Goal: Task Accomplishment & Management: Manage account settings

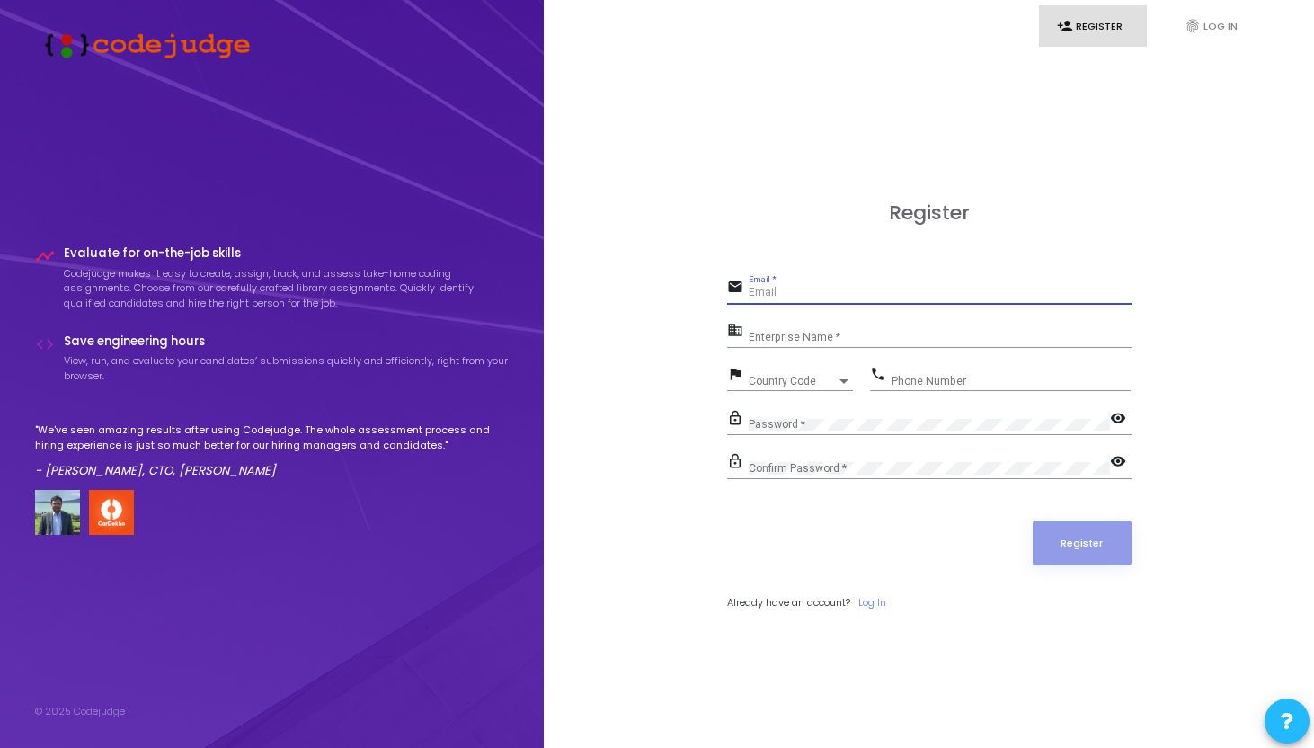
click at [911, 293] on input "Email *" at bounding box center [940, 293] width 383 height 13
type input "deepankanrai2000@gmail.com"
click at [798, 330] on div "Enterprise Name *" at bounding box center [940, 333] width 383 height 28
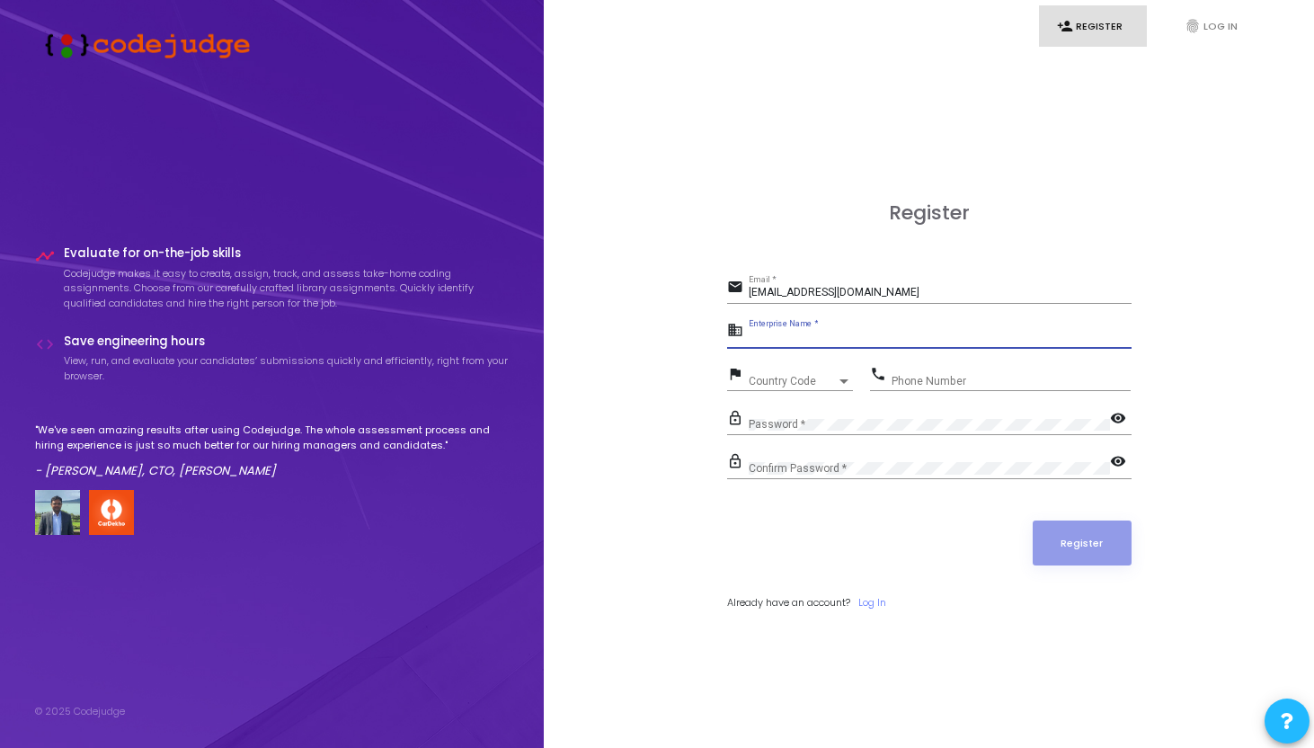
type input "D"
click at [1214, 30] on link "fingerprint Log In" at bounding box center [1221, 26] width 108 height 42
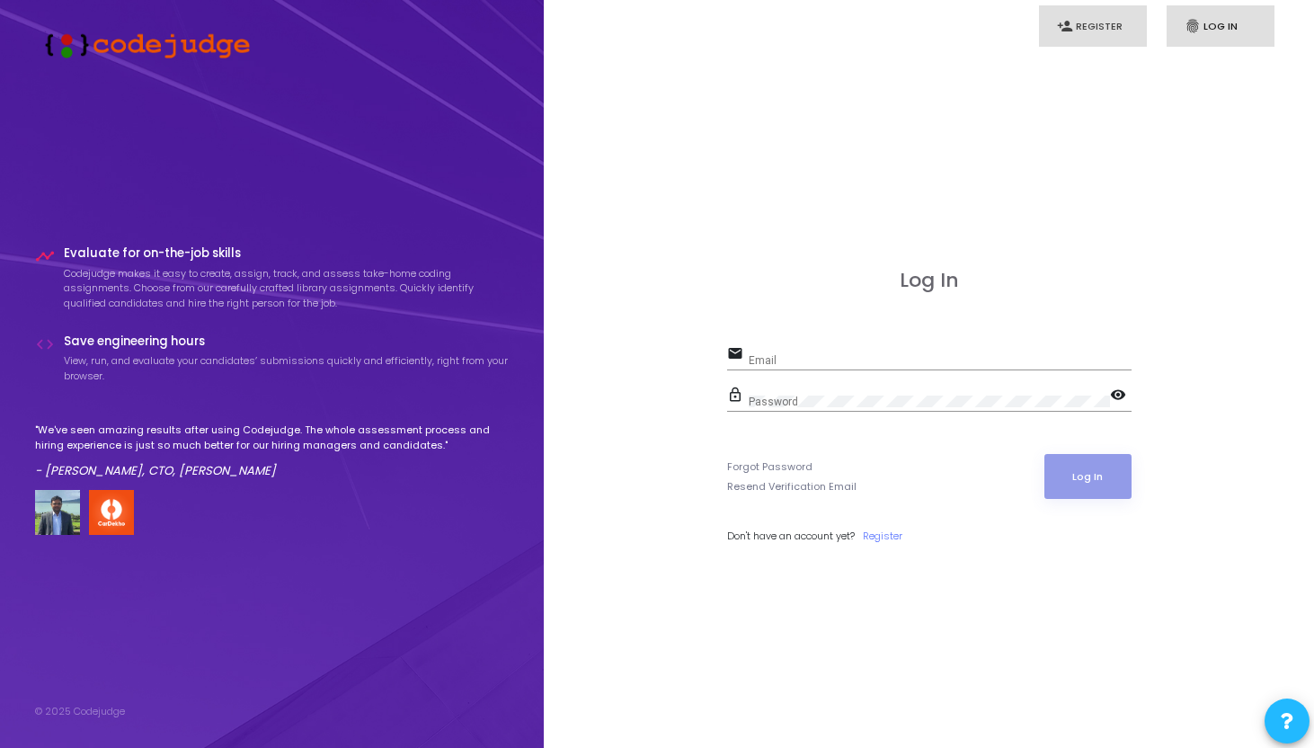
click at [1097, 27] on link "person_add Register" at bounding box center [1093, 26] width 108 height 42
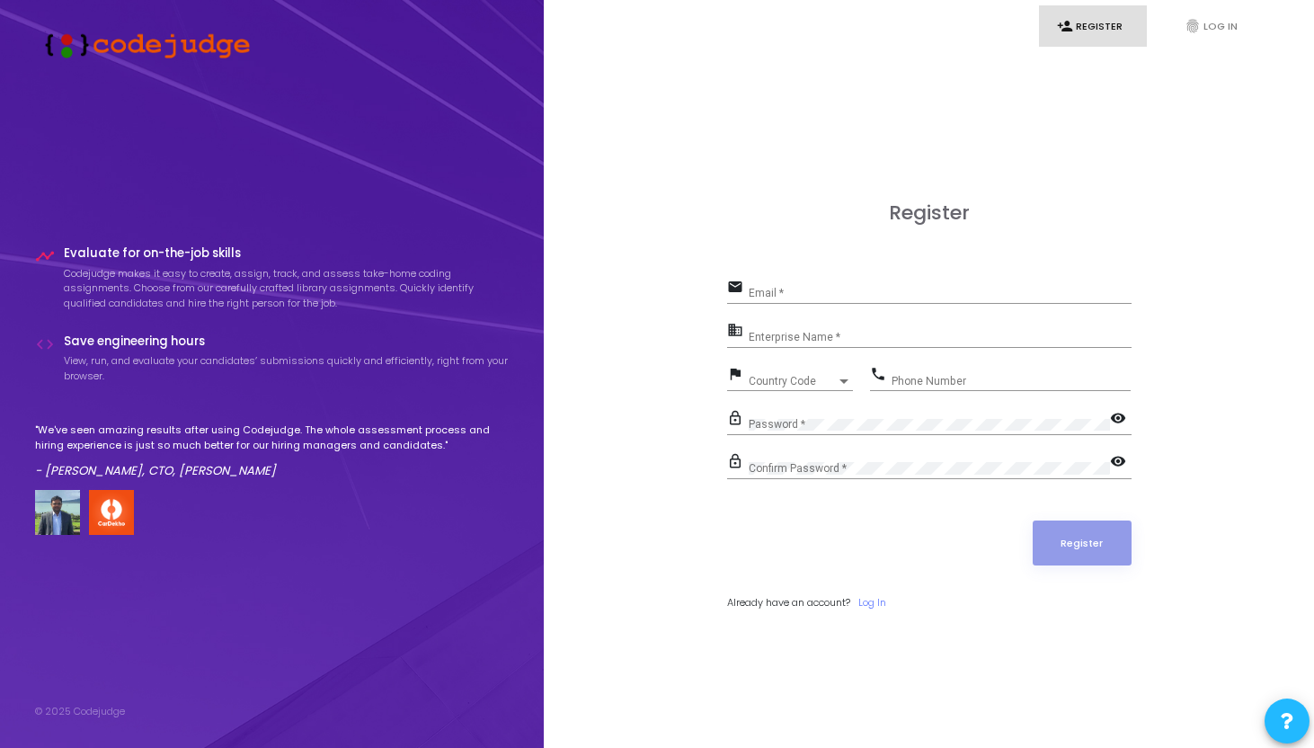
click at [857, 294] on input "Email *" at bounding box center [940, 293] width 383 height 13
type input "deepankanrai2000@gmail.com"
click at [945, 322] on div "Enterprise Name *" at bounding box center [940, 333] width 383 height 28
type input "Payoneer"
click at [794, 376] on span "Country Code" at bounding box center [793, 381] width 88 height 11
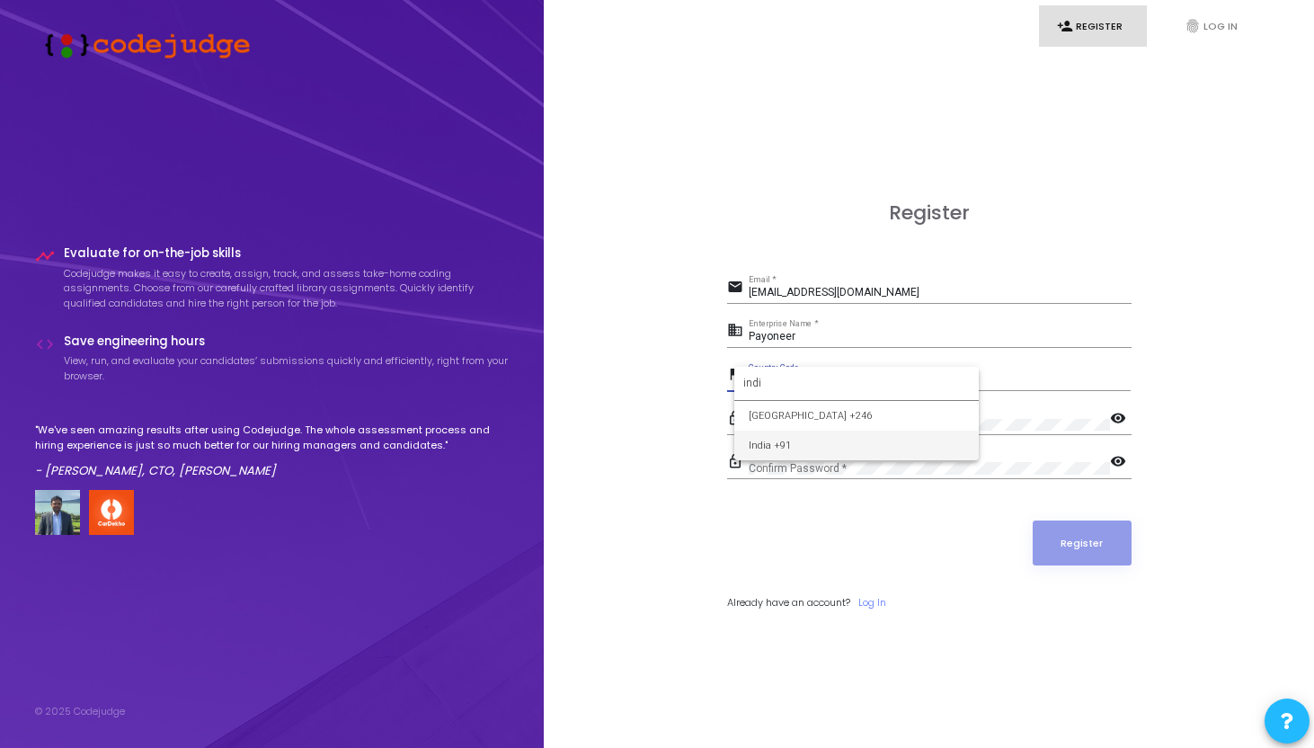
type input "indi"
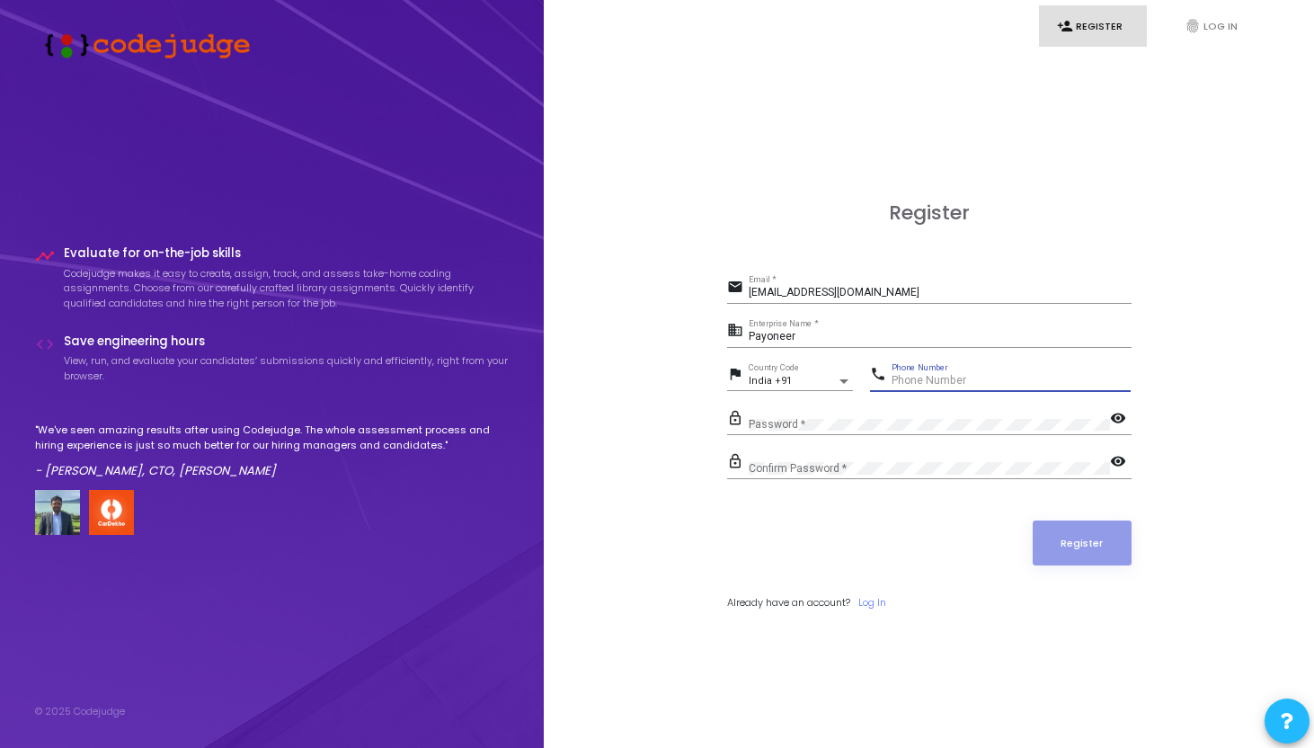
click at [994, 375] on input "Phone Number" at bounding box center [1011, 381] width 239 height 13
type input "7238824321"
click at [856, 410] on div "Password *" at bounding box center [929, 420] width 361 height 28
click at [806, 337] on input "Payoneer" at bounding box center [940, 337] width 383 height 13
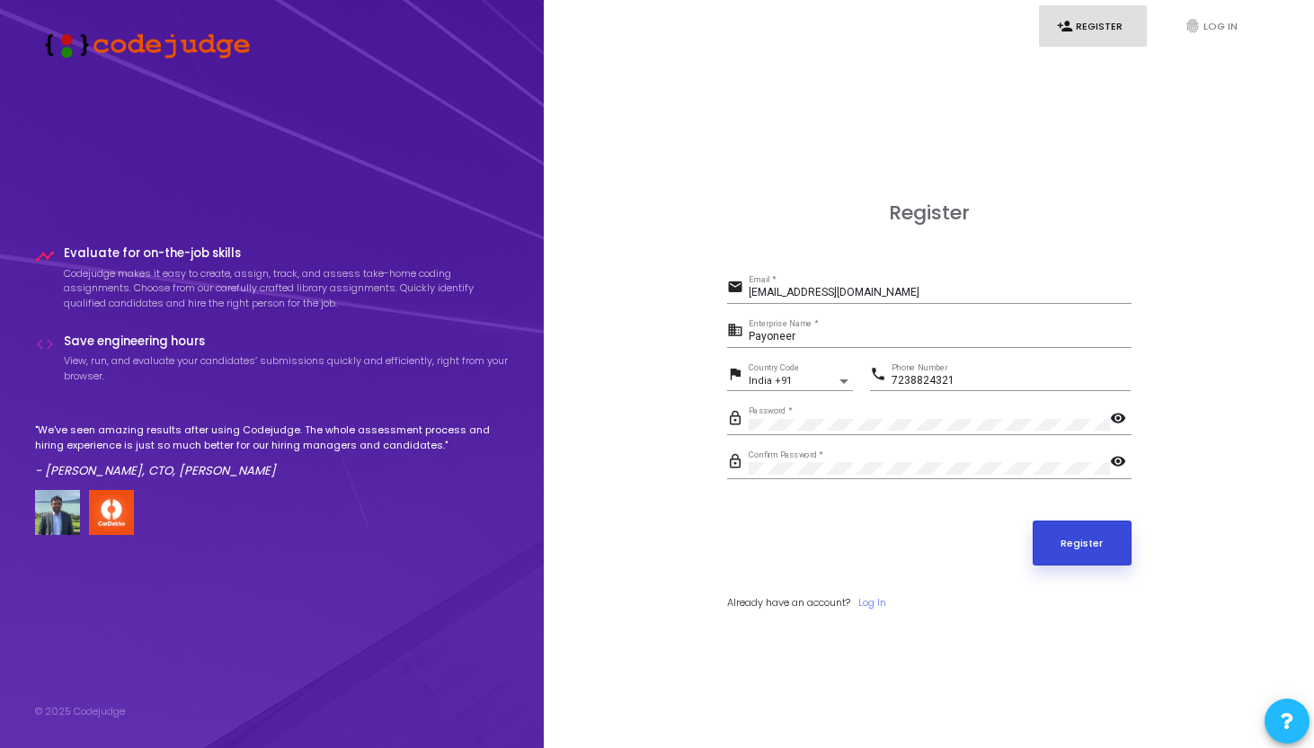
click at [1096, 548] on button "Register" at bounding box center [1082, 542] width 99 height 45
click at [932, 289] on input "deepankanrai2000@gmail.com" at bounding box center [940, 293] width 383 height 13
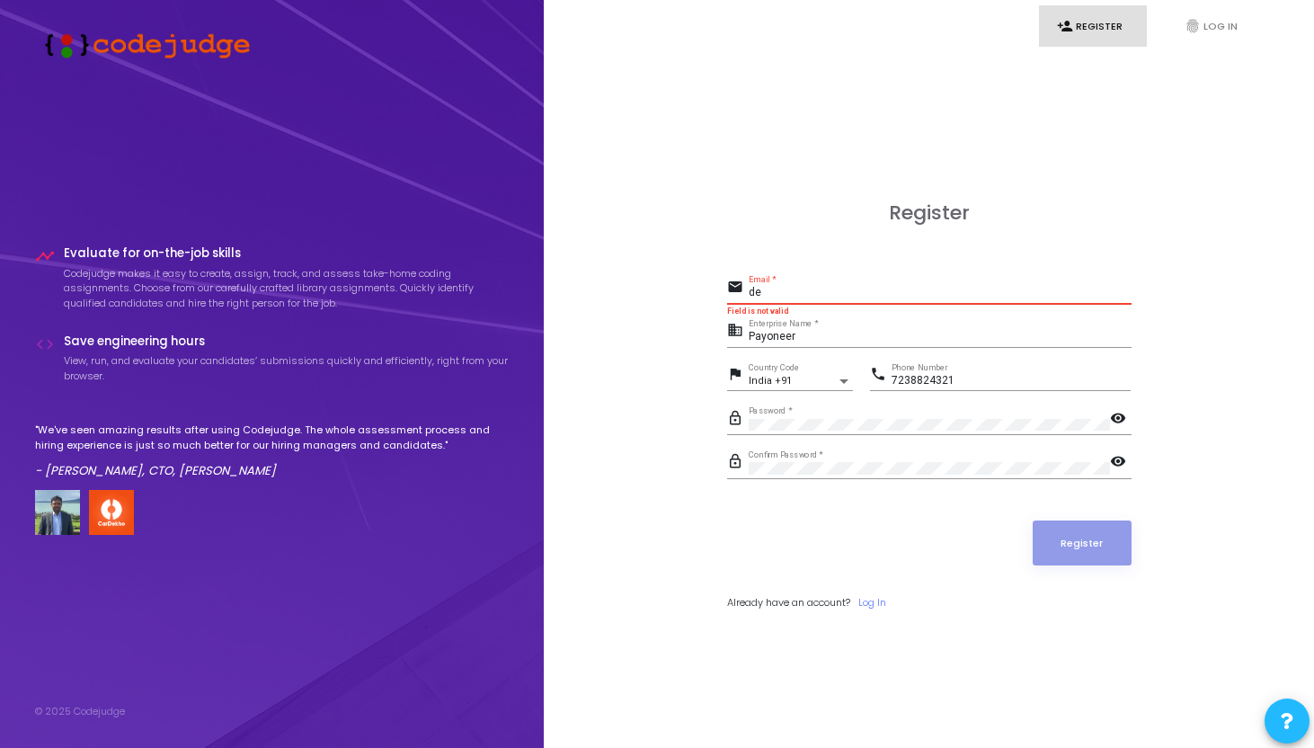
type input "d"
paste input "[EMAIL_ADDRESS][DOMAIN_NAME]"
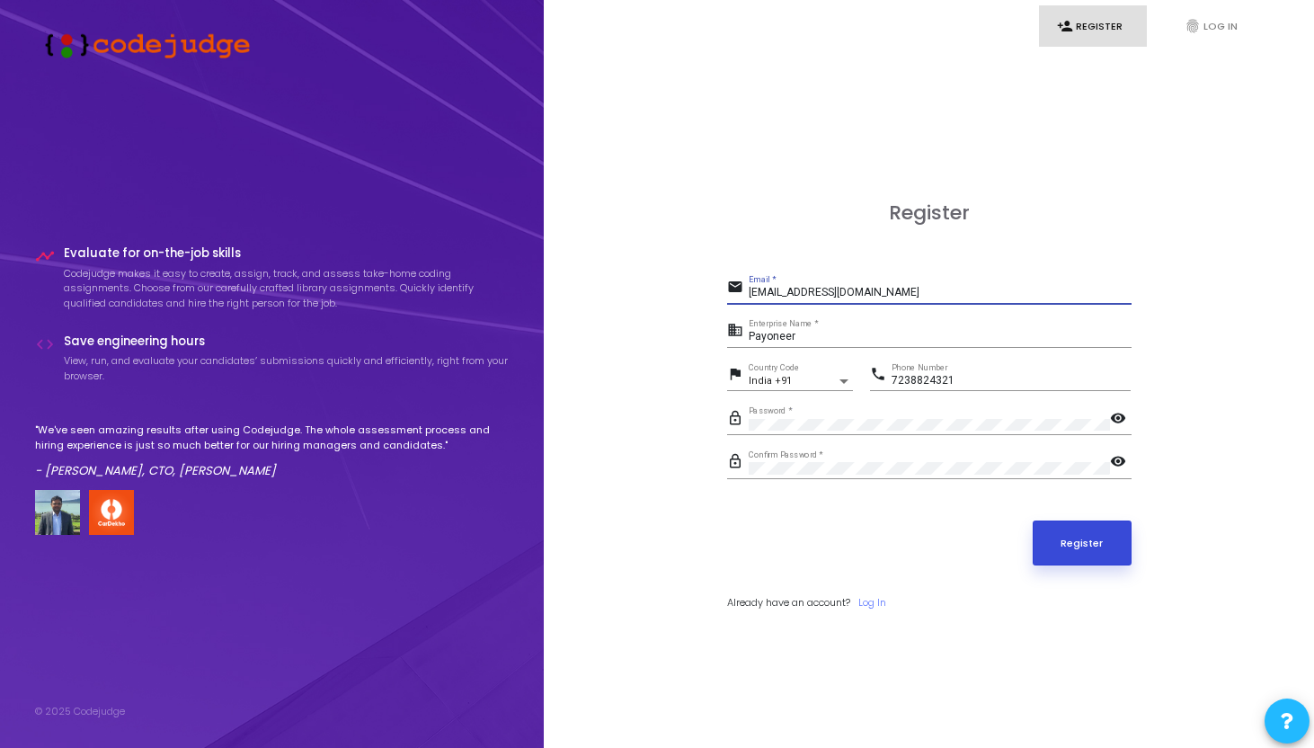
type input "[EMAIL_ADDRESS][DOMAIN_NAME]"
click at [1106, 545] on button "Register" at bounding box center [1082, 542] width 99 height 45
click at [826, 330] on div "Payoneer Enterprise Name *" at bounding box center [940, 333] width 383 height 28
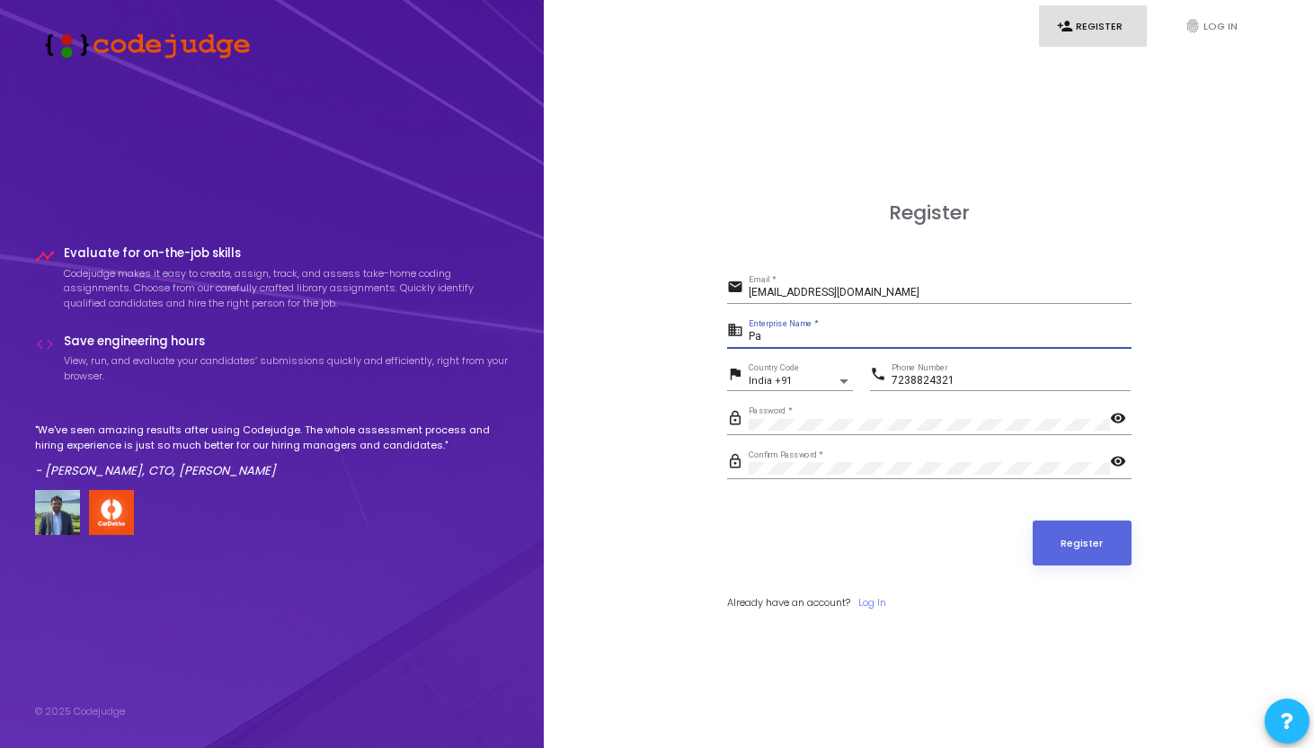
type input "P"
type input "Deepankan Rai"
click at [1076, 546] on button "Register" at bounding box center [1082, 542] width 99 height 45
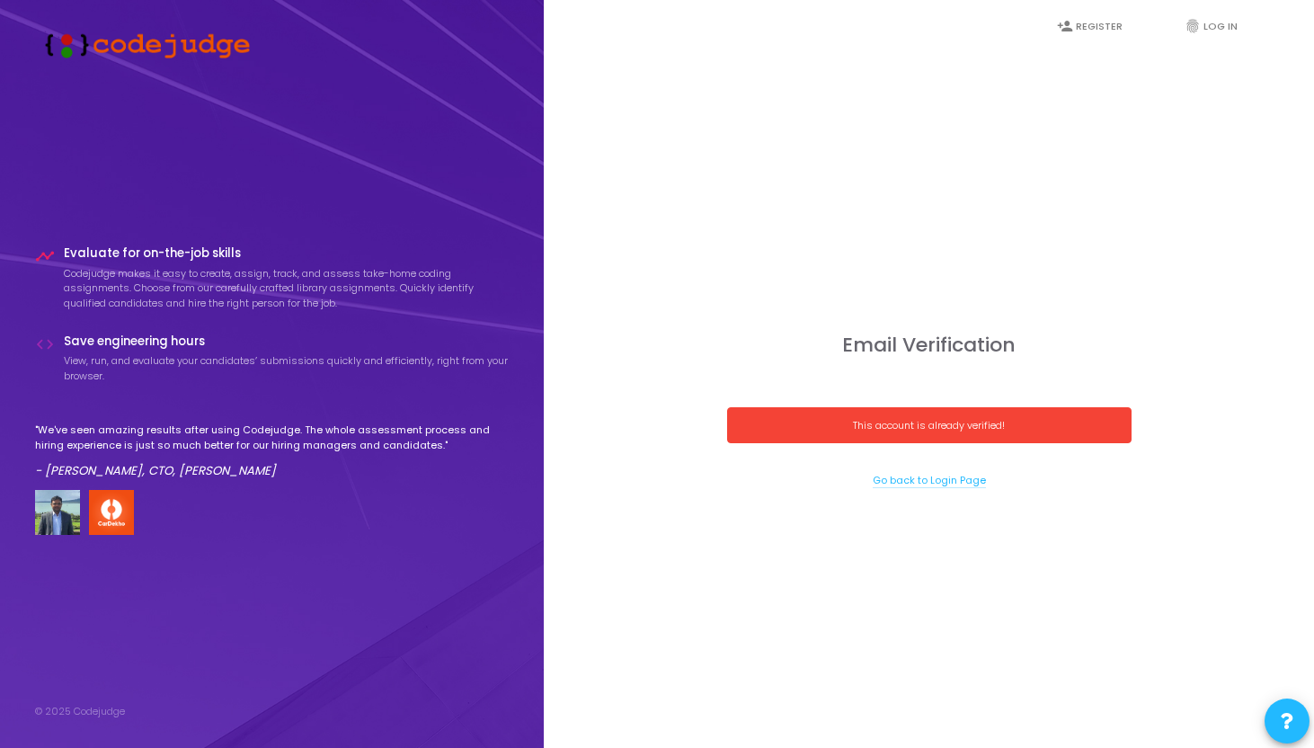
click at [933, 481] on link "Go back to Login Page" at bounding box center [929, 480] width 113 height 15
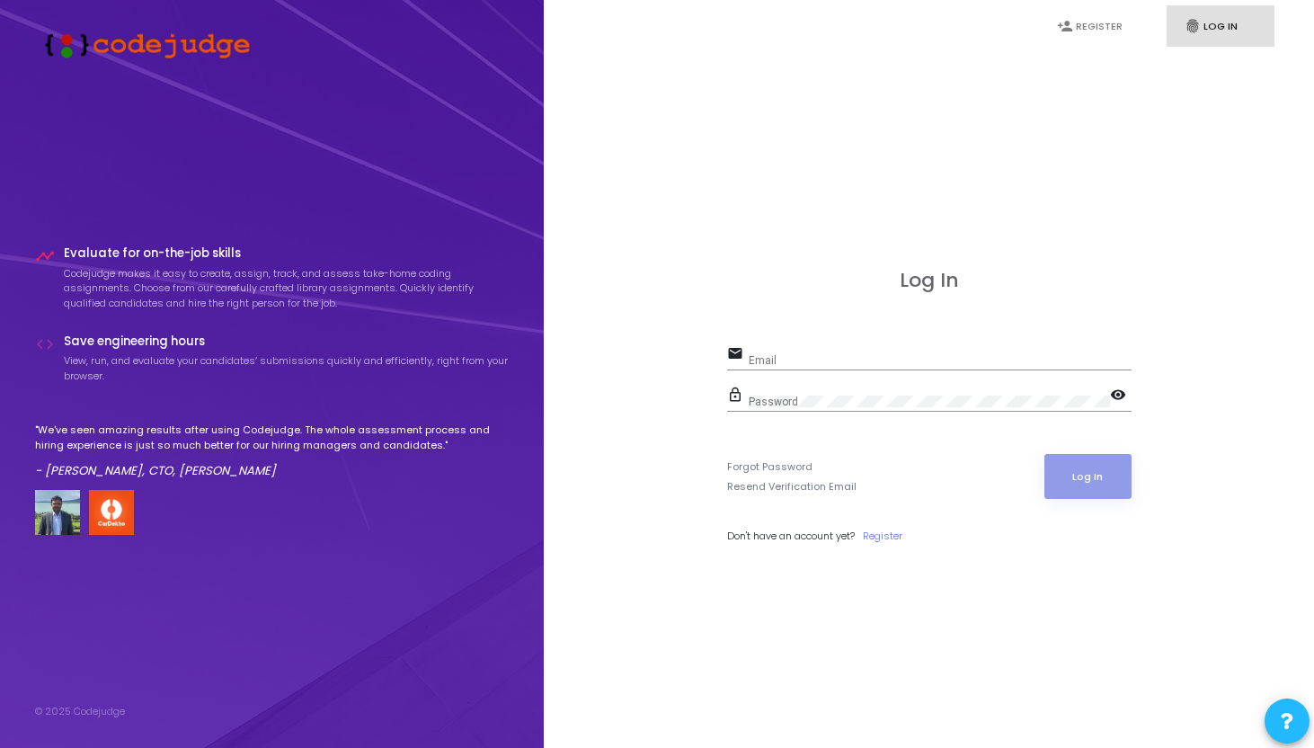
click at [822, 355] on input "Email" at bounding box center [940, 360] width 383 height 13
paste input "[EMAIL_ADDRESS][DOMAIN_NAME]"
type input "[EMAIL_ADDRESS][DOMAIN_NAME]"
click at [820, 394] on div "Password" at bounding box center [929, 398] width 361 height 28
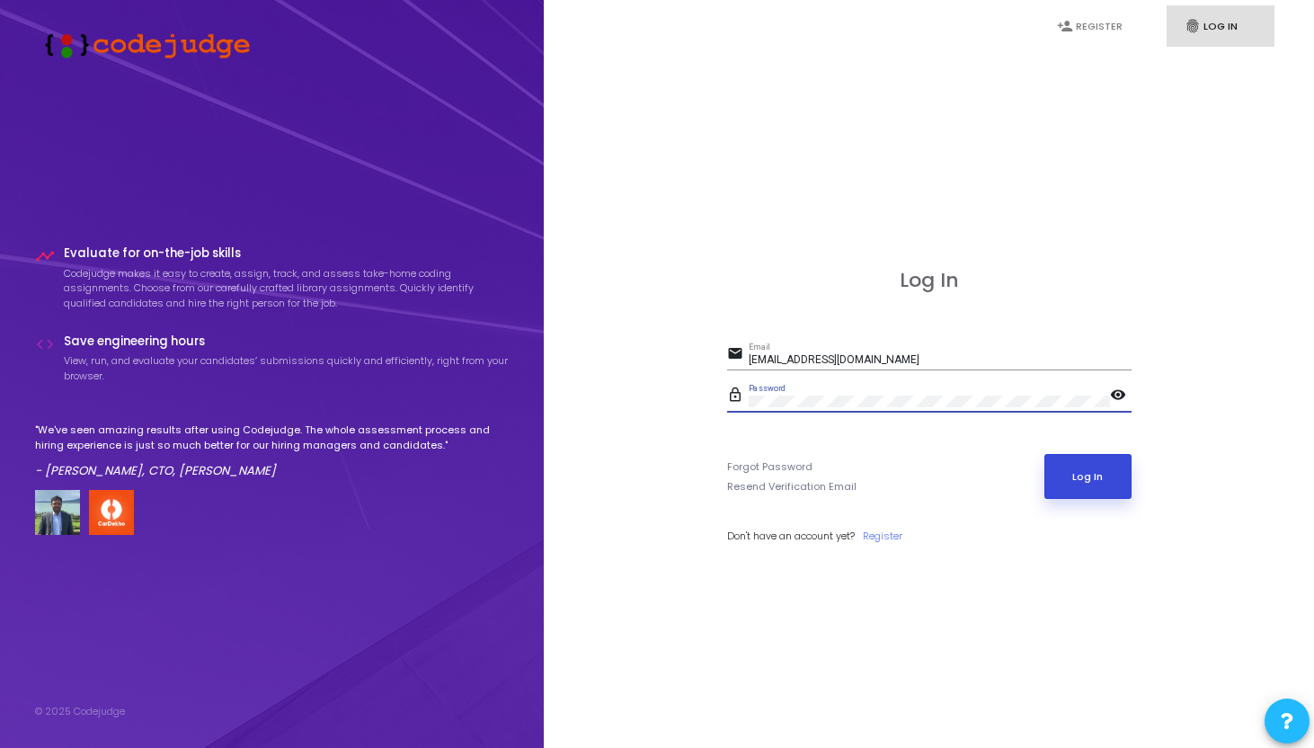
click at [1094, 468] on button "Log In" at bounding box center [1087, 476] width 87 height 45
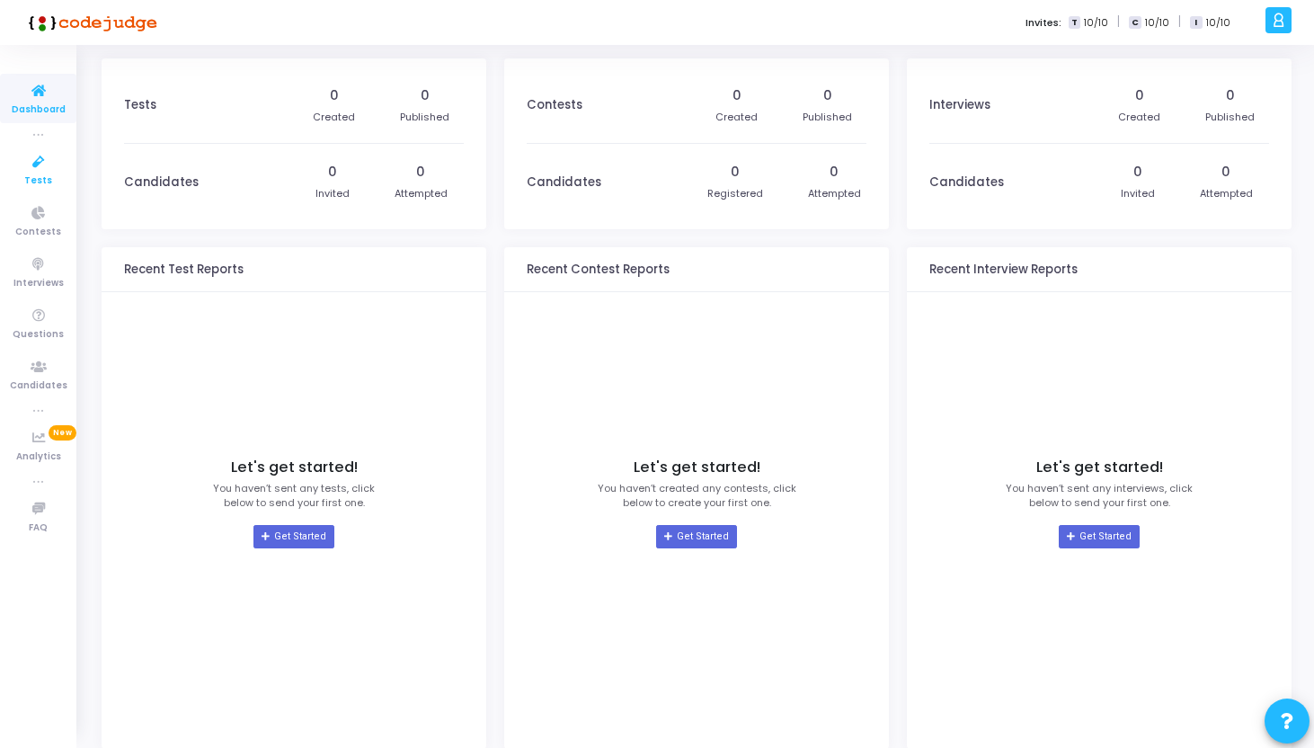
click at [31, 159] on icon at bounding box center [39, 162] width 38 height 22
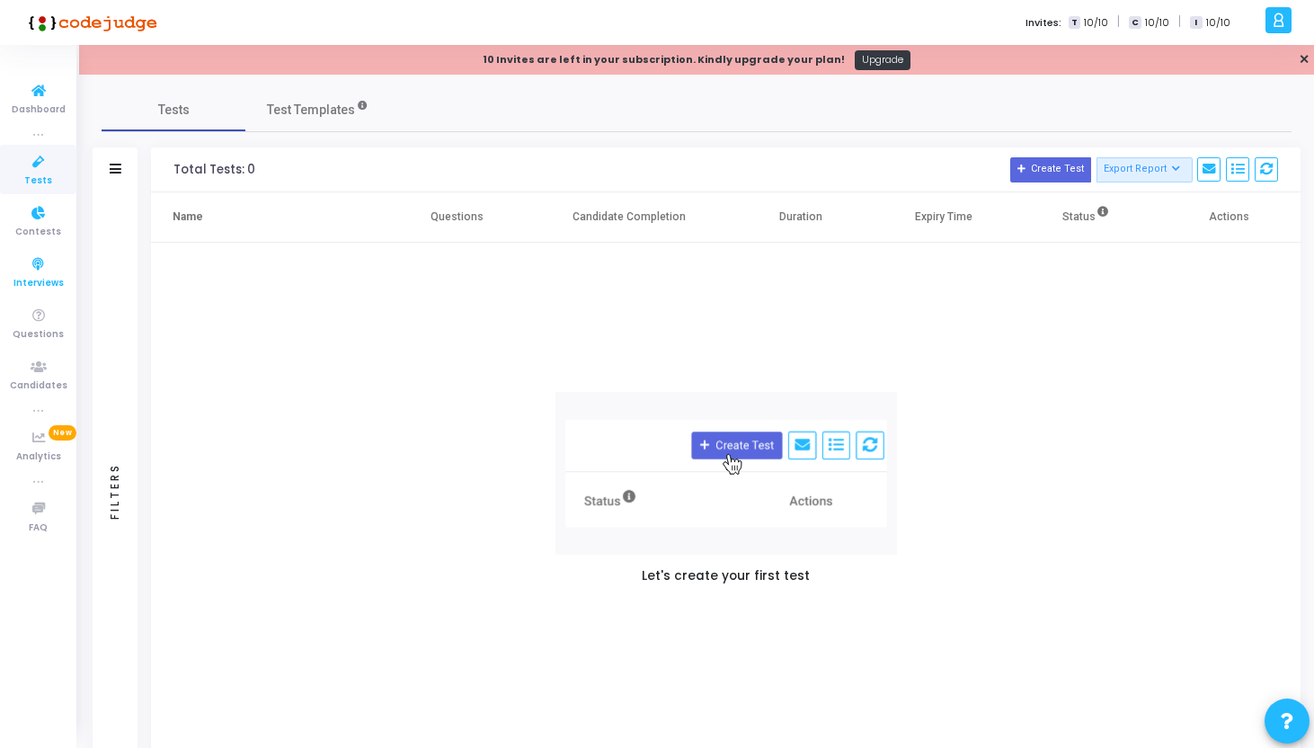
click at [43, 253] on icon at bounding box center [39, 264] width 38 height 22
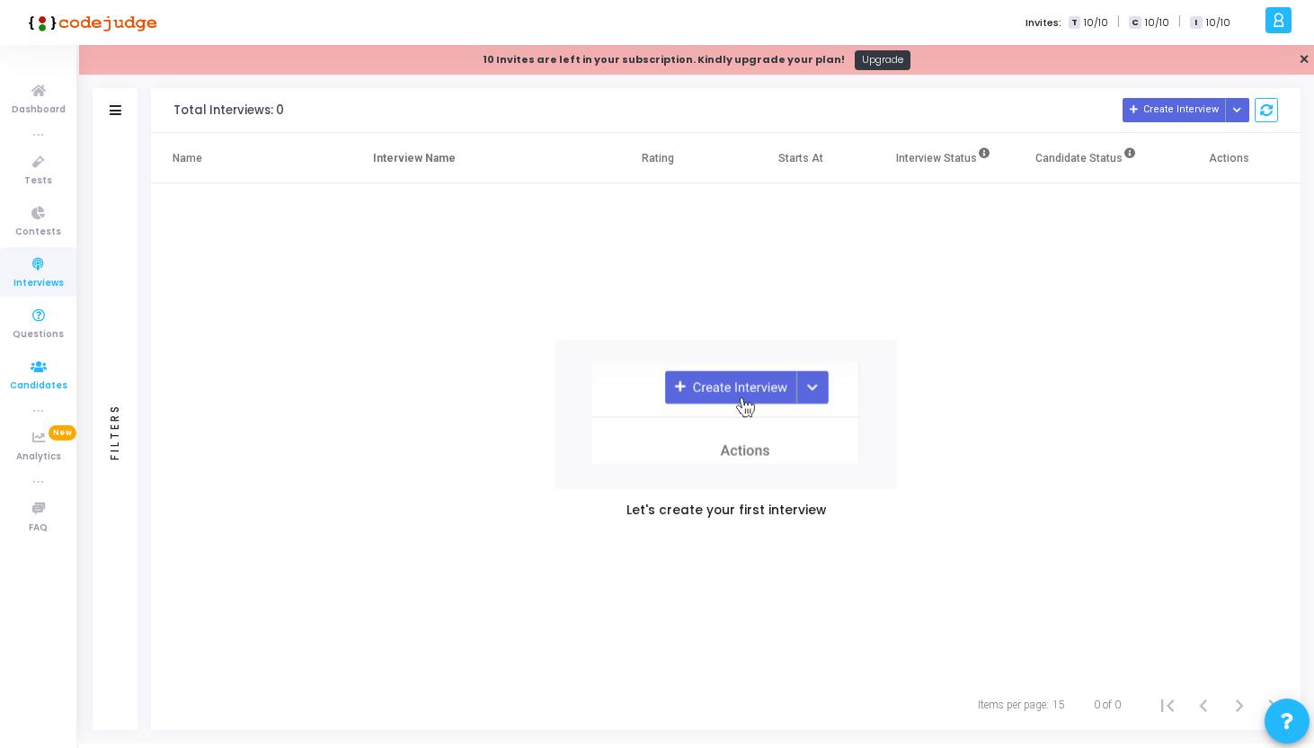
click at [31, 397] on link "Candidates" at bounding box center [38, 374] width 76 height 49
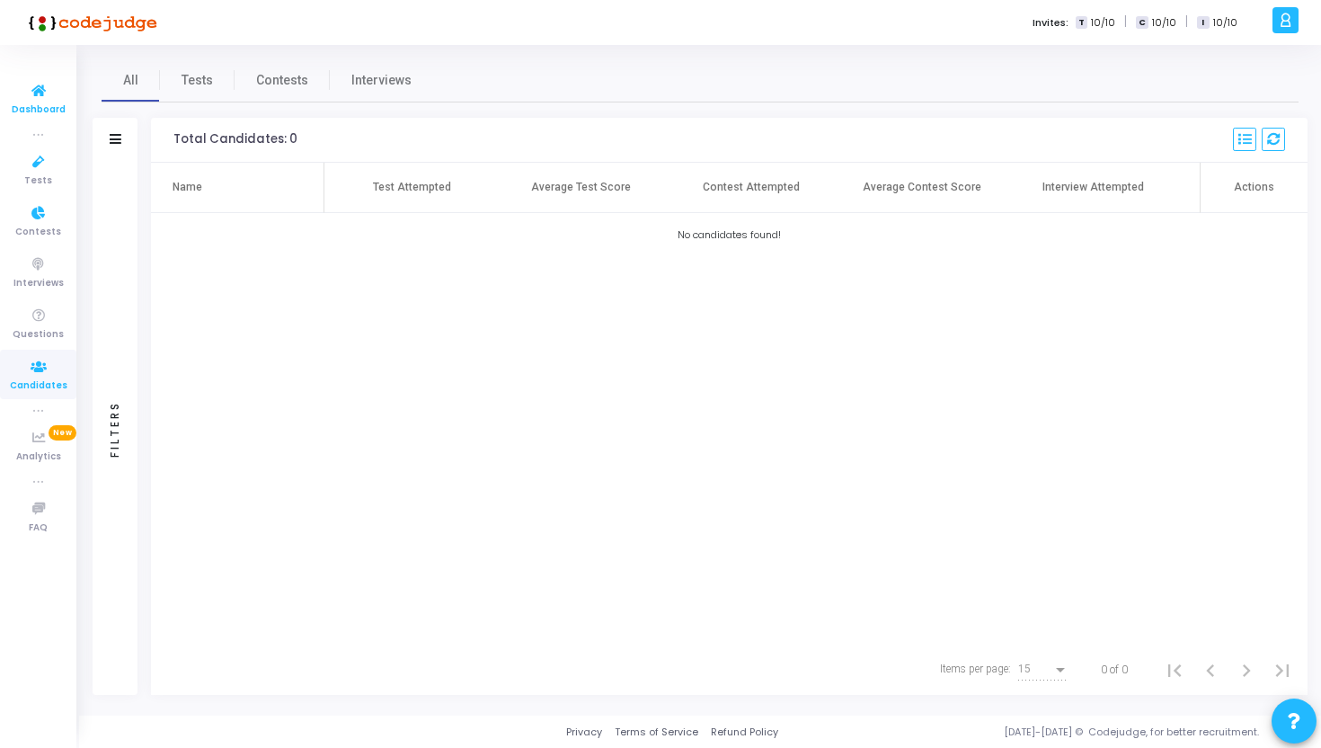
click at [58, 85] on link "Dashboard" at bounding box center [38, 98] width 76 height 49
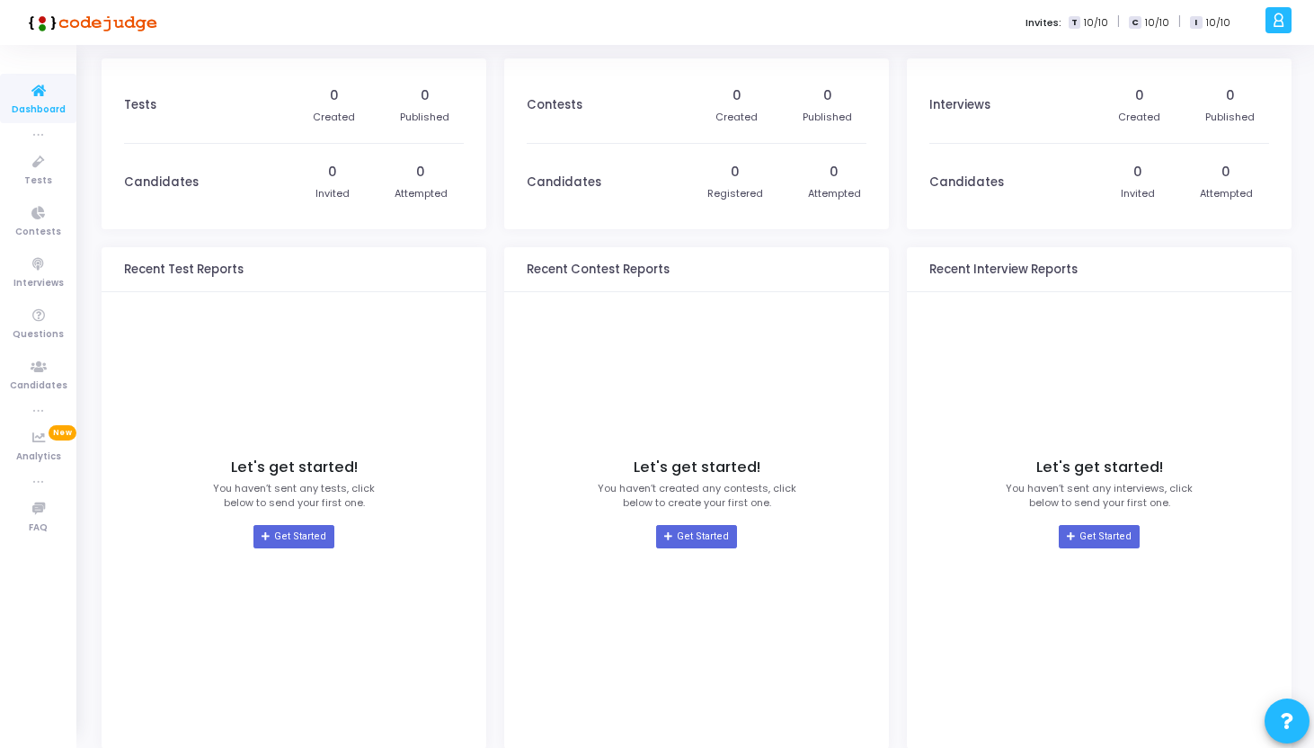
click at [1280, 19] on icon at bounding box center [1278, 20] width 13 height 21
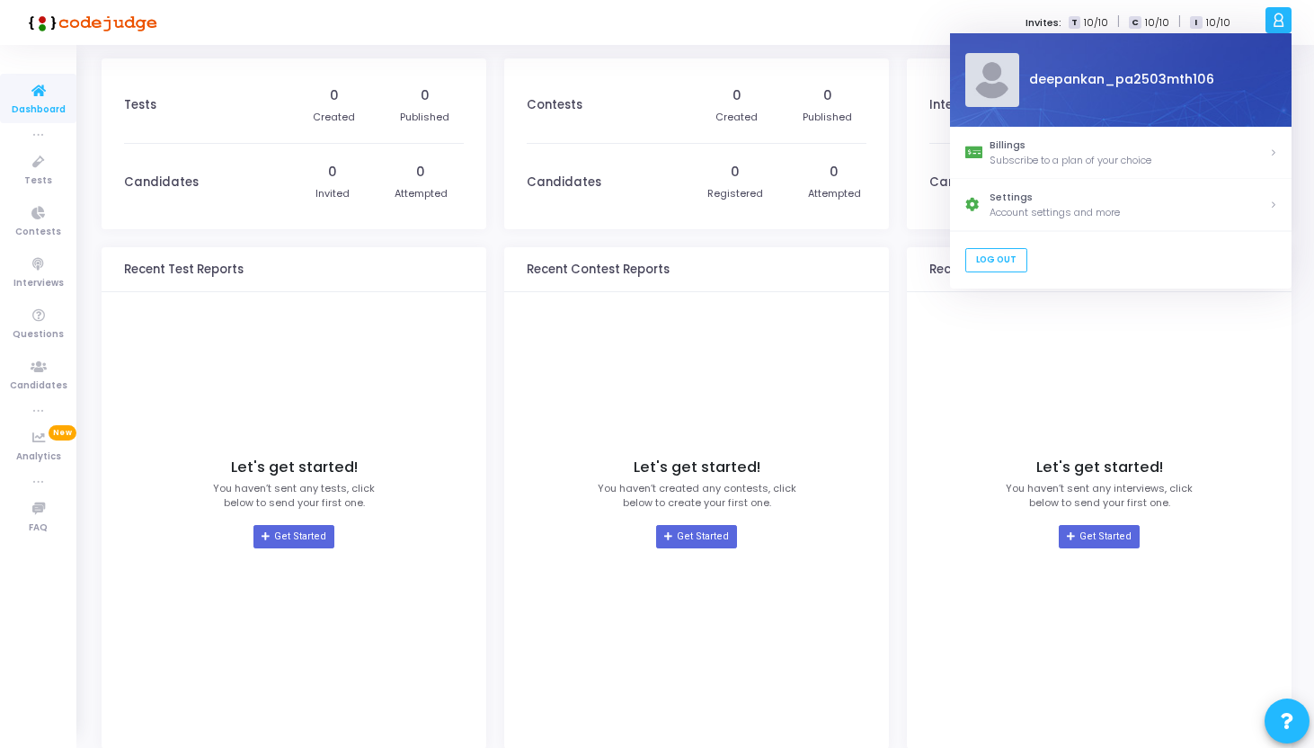
click at [751, 24] on div "Invites: T 10/10 | C 10/10 | I 10/10" at bounding box center [720, 22] width 1080 height 45
